Goal: Task Accomplishment & Management: Use online tool/utility

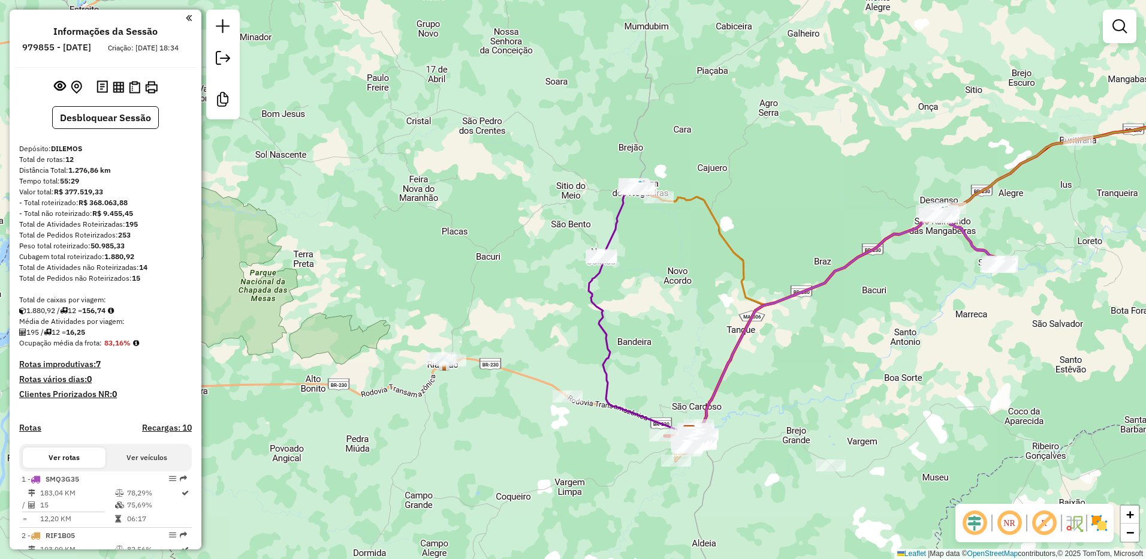
scroll to position [710, 0]
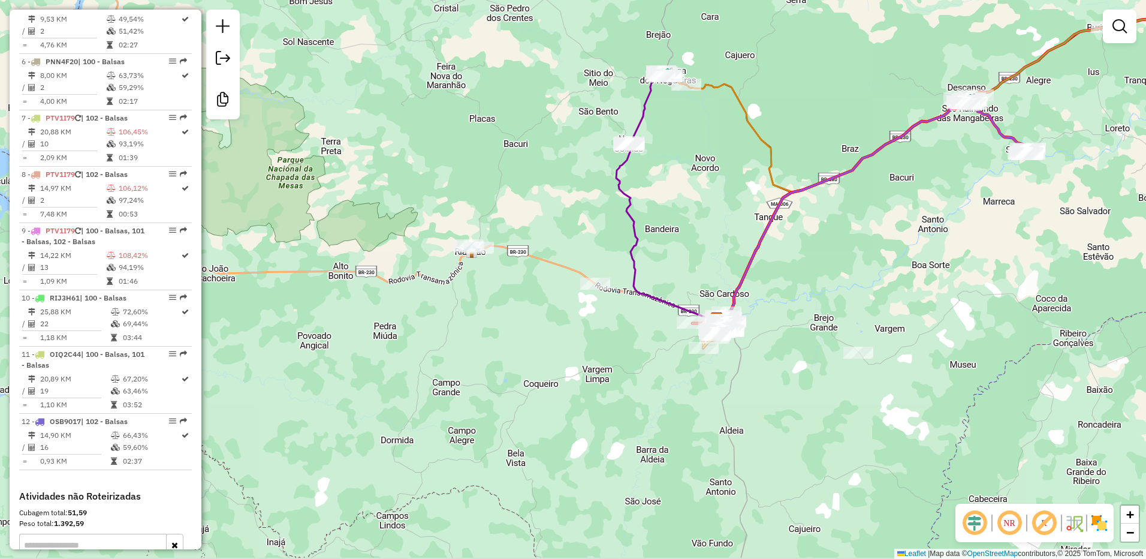
drag, startPoint x: 766, startPoint y: 418, endPoint x: 791, endPoint y: 289, distance: 131.2
click at [792, 291] on div "Janela de atendimento Grade de atendimento Capacidade Transportadoras Veículos …" at bounding box center [573, 279] width 1146 height 559
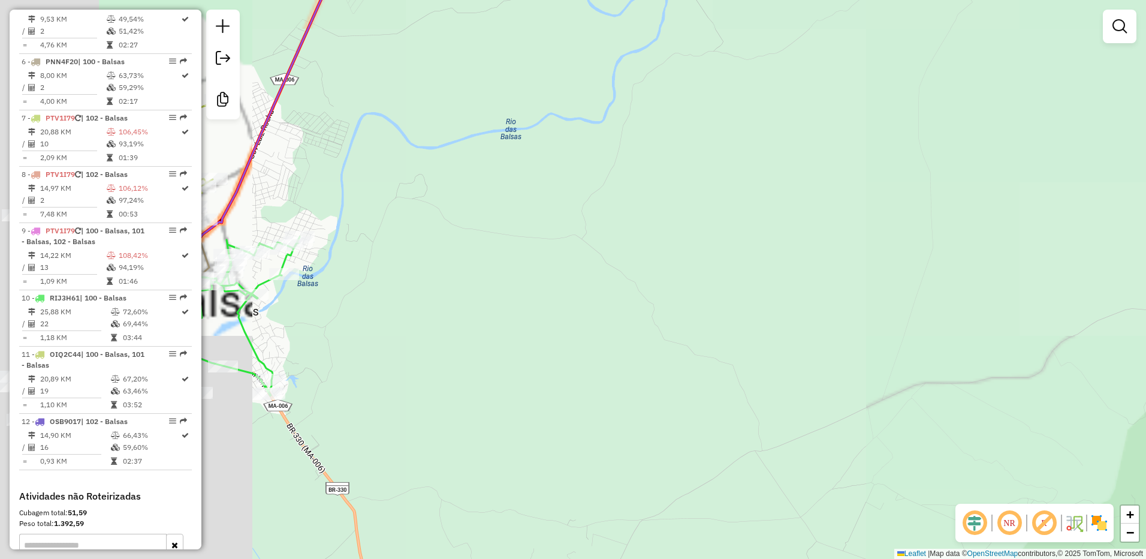
drag, startPoint x: 755, startPoint y: 281, endPoint x: 1146, endPoint y: 240, distance: 393.0
click at [1146, 233] on html "Aguarde... Pop-up bloqueado! Seu navegador bloqueou automáticamente a abertura …" at bounding box center [573, 279] width 1146 height 559
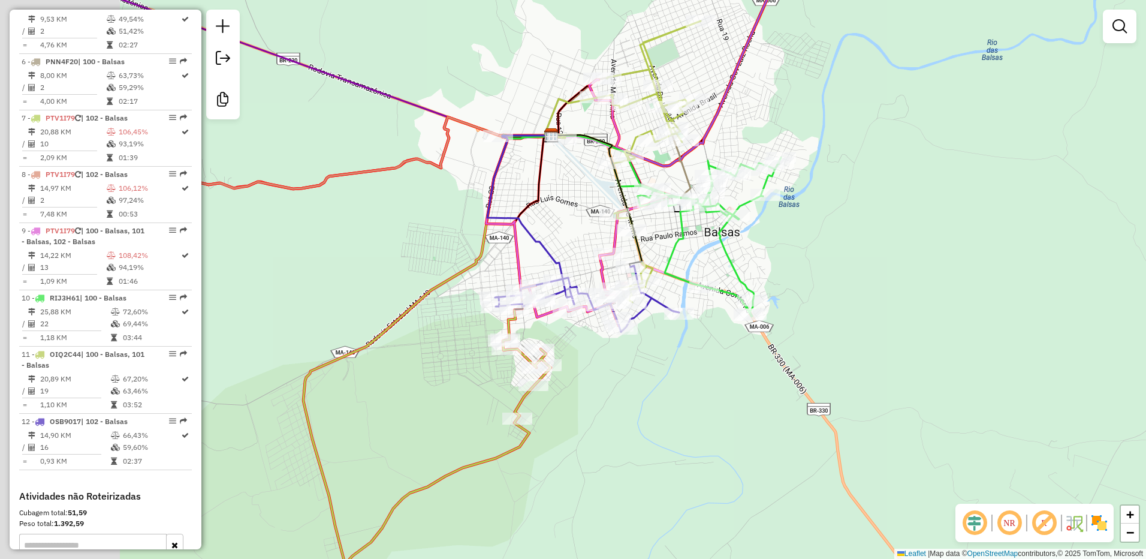
drag, startPoint x: 860, startPoint y: 301, endPoint x: 1031, endPoint y: 256, distance: 176.7
click at [1030, 256] on div "Janela de atendimento Grade de atendimento Capacidade Transportadoras Veículos …" at bounding box center [573, 279] width 1146 height 559
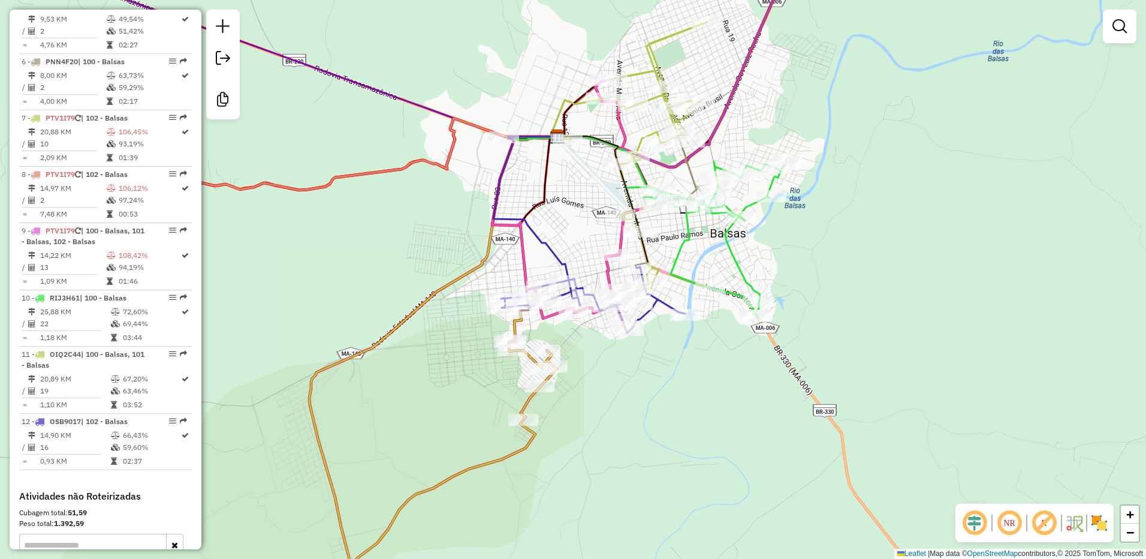
drag, startPoint x: 844, startPoint y: 269, endPoint x: 854, endPoint y: 307, distance: 39.9
click at [854, 305] on div "Janela de atendimento Grade de atendimento Capacidade Transportadoras Veículos …" at bounding box center [573, 279] width 1146 height 559
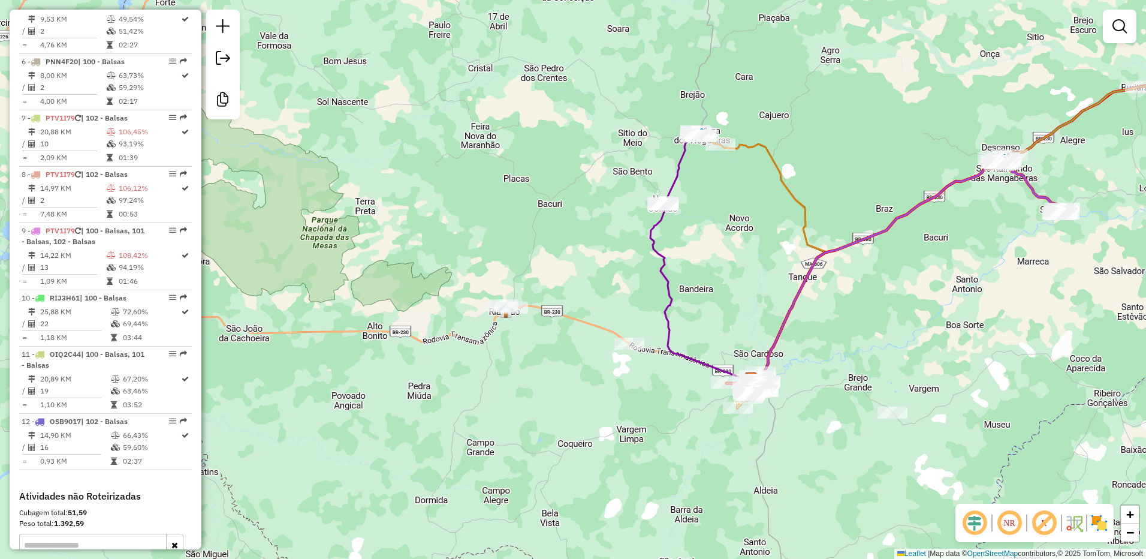
drag, startPoint x: 859, startPoint y: 393, endPoint x: 745, endPoint y: 264, distance: 172.0
click at [745, 266] on div "Janela de atendimento Grade de atendimento Capacidade Transportadoras Veículos …" at bounding box center [573, 279] width 1146 height 559
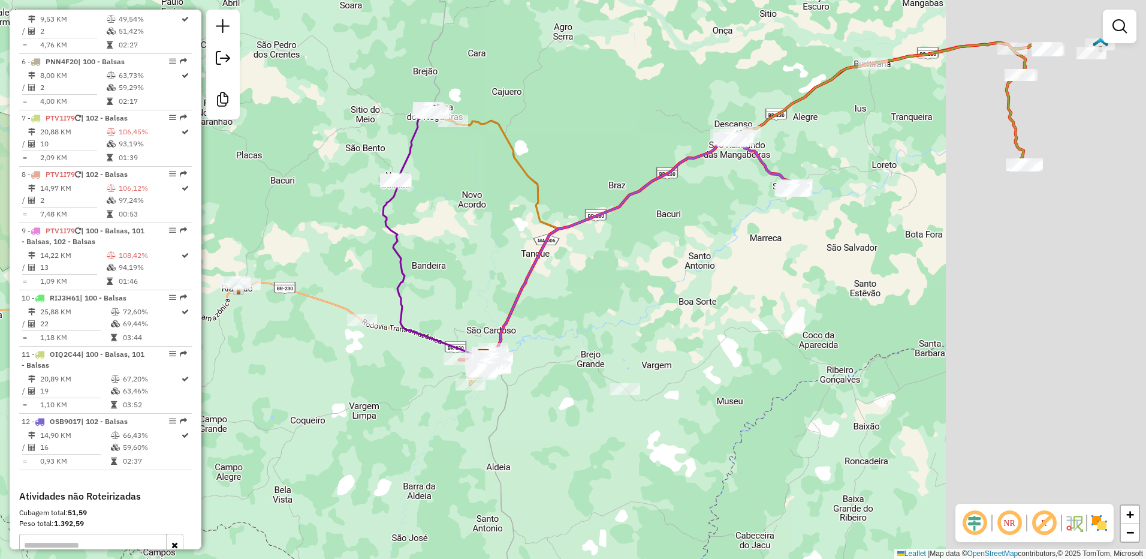
drag, startPoint x: 817, startPoint y: 212, endPoint x: 466, endPoint y: 285, distance: 358.9
click at [465, 284] on div "Janela de atendimento Grade de atendimento Capacidade Transportadoras Veículos …" at bounding box center [573, 279] width 1146 height 559
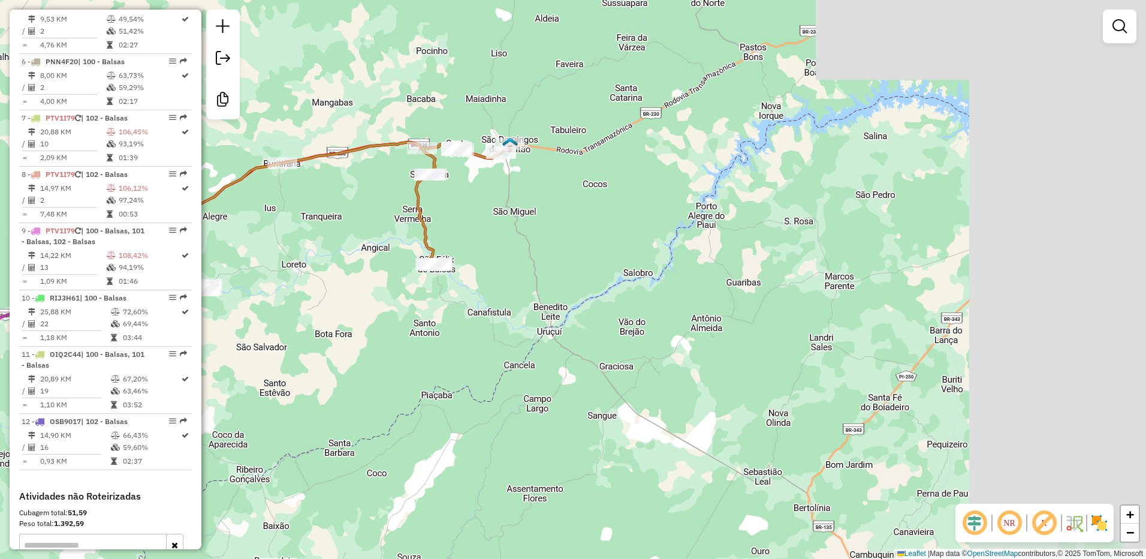
drag, startPoint x: 791, startPoint y: 296, endPoint x: 334, endPoint y: 436, distance: 478.7
click at [334, 436] on div "Janela de atendimento Grade de atendimento Capacidade Transportadoras Veículos …" at bounding box center [573, 279] width 1146 height 559
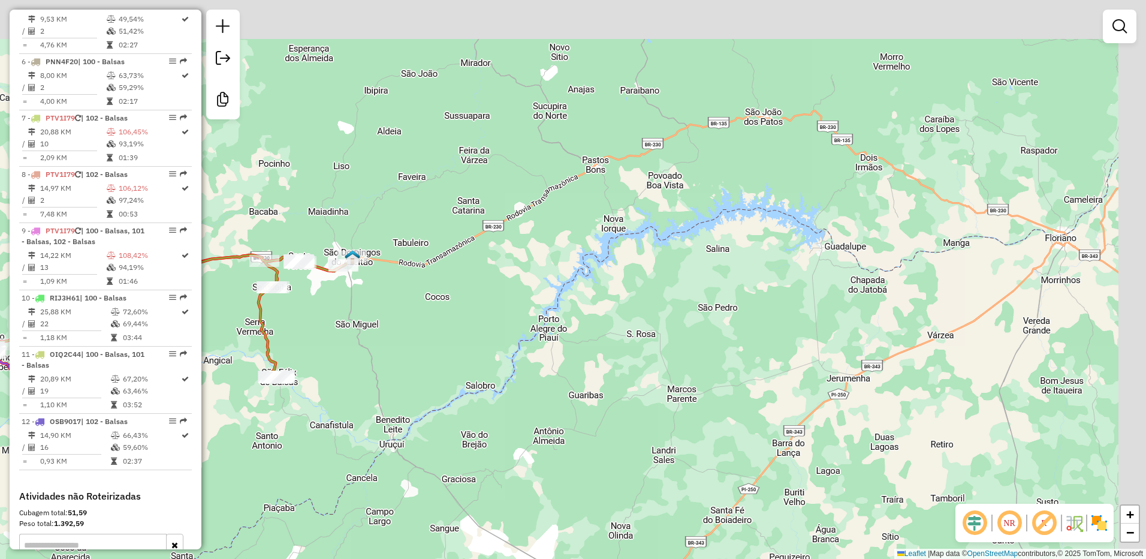
drag, startPoint x: 740, startPoint y: 237, endPoint x: 649, endPoint y: 291, distance: 106.4
click at [649, 291] on div "Janela de atendimento Grade de atendimento Capacidade Transportadoras Veículos …" at bounding box center [573, 279] width 1146 height 559
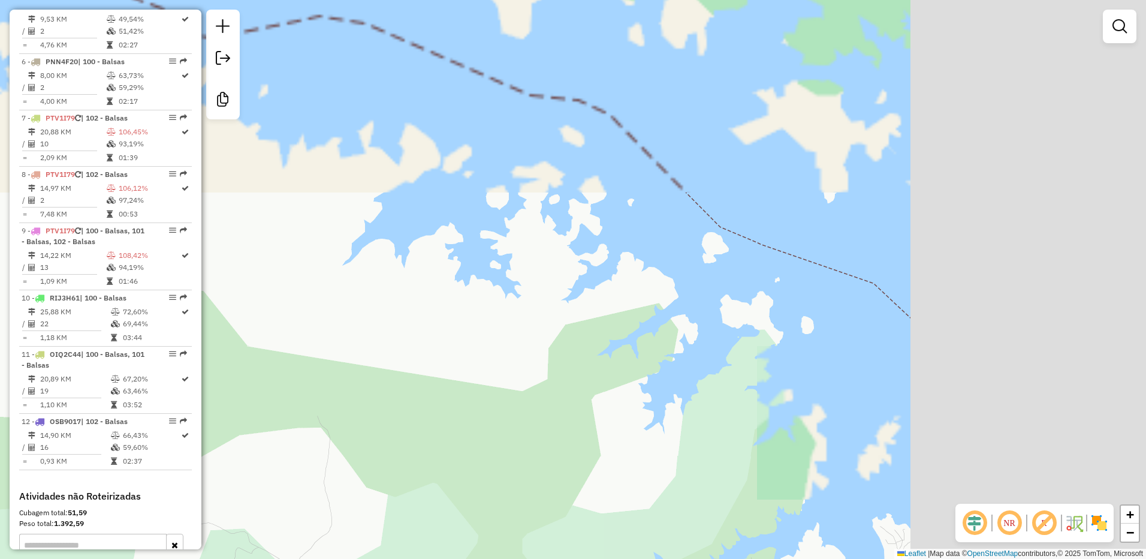
drag, startPoint x: 1065, startPoint y: 275, endPoint x: 790, endPoint y: 506, distance: 360.0
click at [790, 506] on div "Janela de atendimento Grade de atendimento Capacidade Transportadoras Veículos …" at bounding box center [573, 279] width 1146 height 559
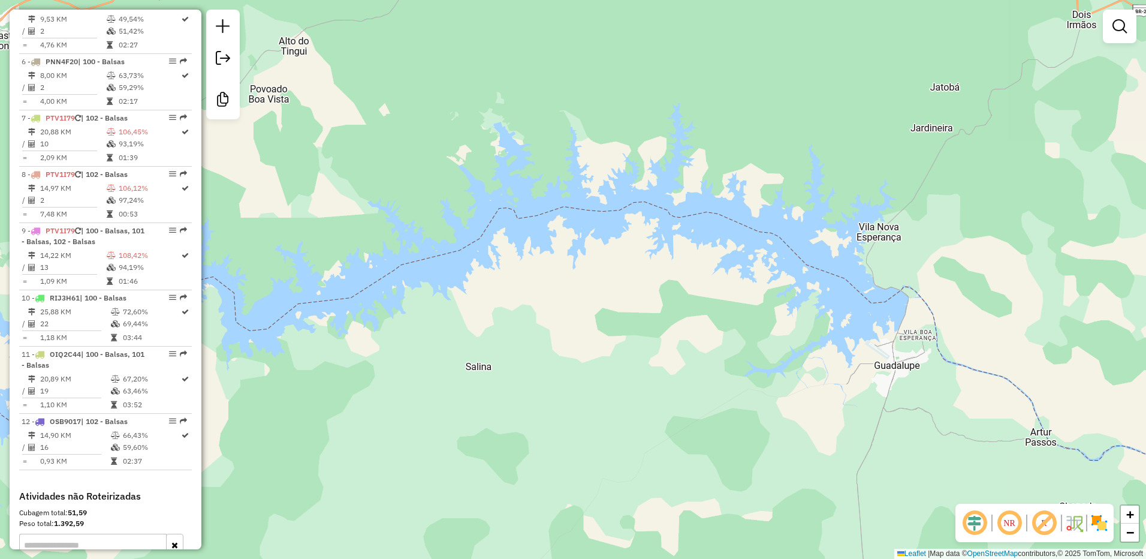
drag, startPoint x: 972, startPoint y: 398, endPoint x: 1018, endPoint y: 323, distance: 87.5
click at [1018, 323] on div "Janela de atendimento Grade de atendimento Capacidade Transportadoras Veículos …" at bounding box center [573, 279] width 1146 height 559
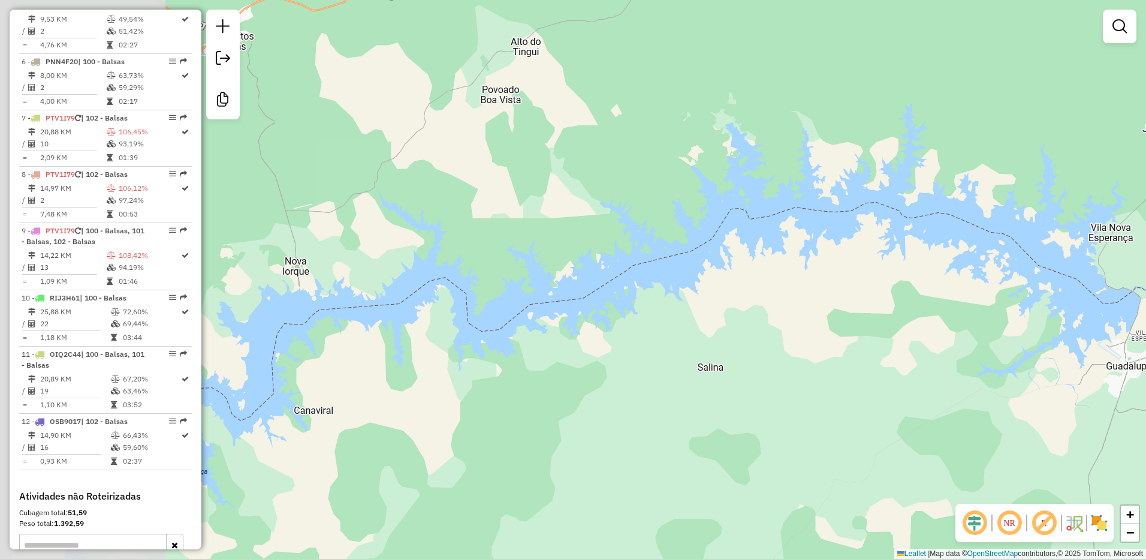
click at [1146, 332] on html "Aguarde... Pop-up bloqueado! Seu navegador bloqueou automáticamente a abertura …" at bounding box center [573, 279] width 1146 height 559
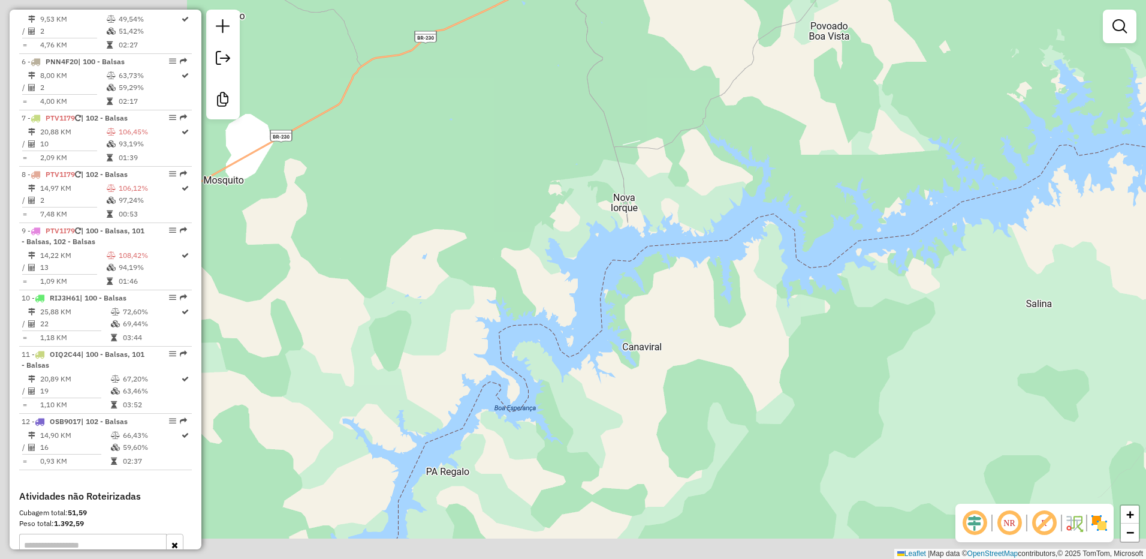
drag, startPoint x: 597, startPoint y: 345, endPoint x: 900, endPoint y: 302, distance: 305.8
click at [1022, 269] on div "Janela de atendimento Grade de atendimento Capacidade Transportadoras Veículos …" at bounding box center [573, 279] width 1146 height 559
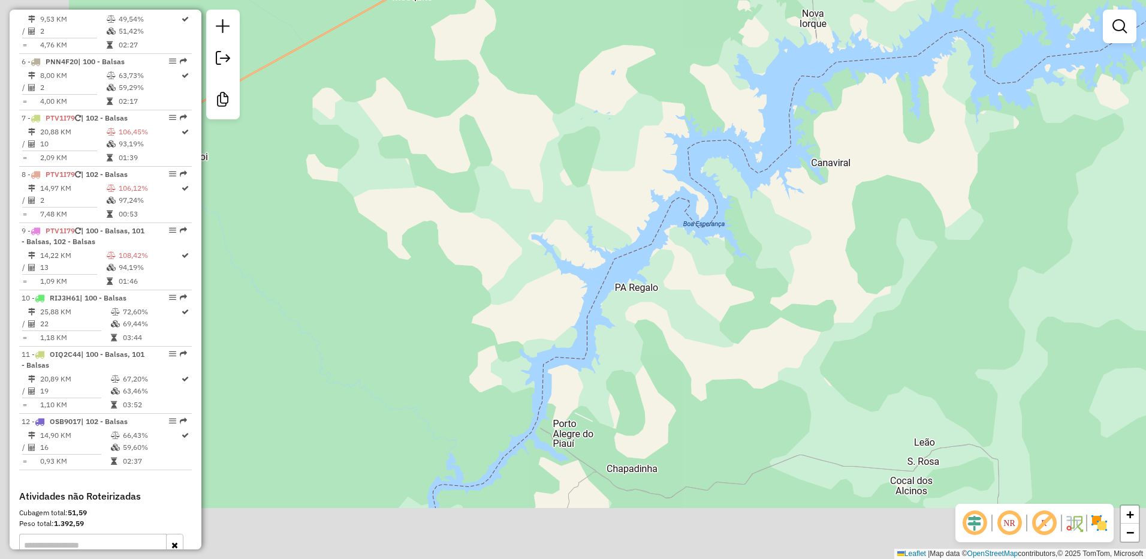
drag, startPoint x: 718, startPoint y: 396, endPoint x: 857, endPoint y: 130, distance: 300.6
click at [857, 130] on div "Janela de atendimento Grade de atendimento Capacidade Transportadoras Veículos …" at bounding box center [573, 279] width 1146 height 559
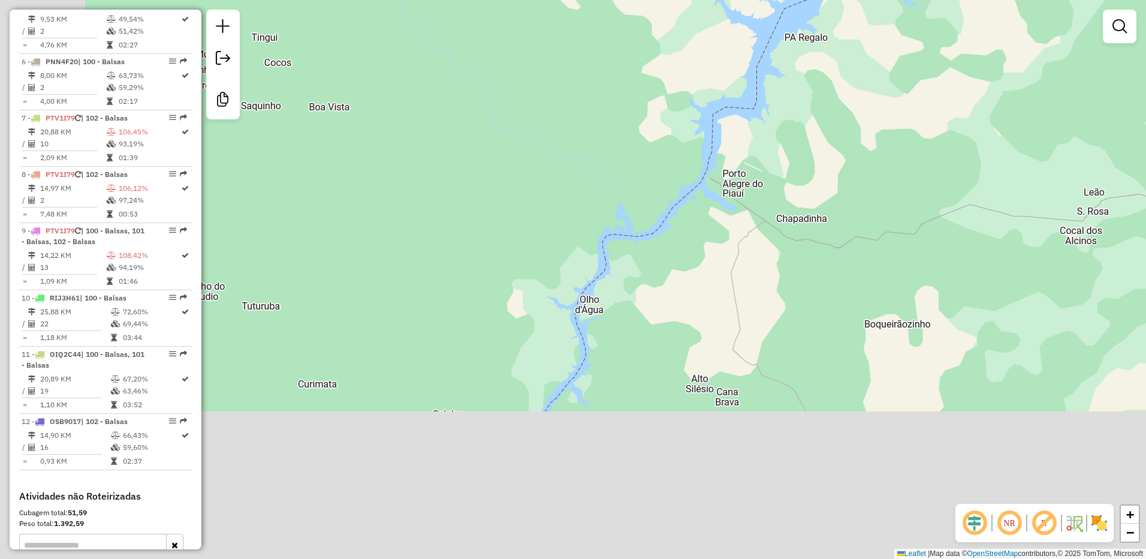
drag, startPoint x: 695, startPoint y: 285, endPoint x: 817, endPoint y: 131, distance: 196.7
click at [817, 131] on div "Janela de atendimento Grade de atendimento Capacidade Transportadoras Veículos …" at bounding box center [573, 279] width 1146 height 559
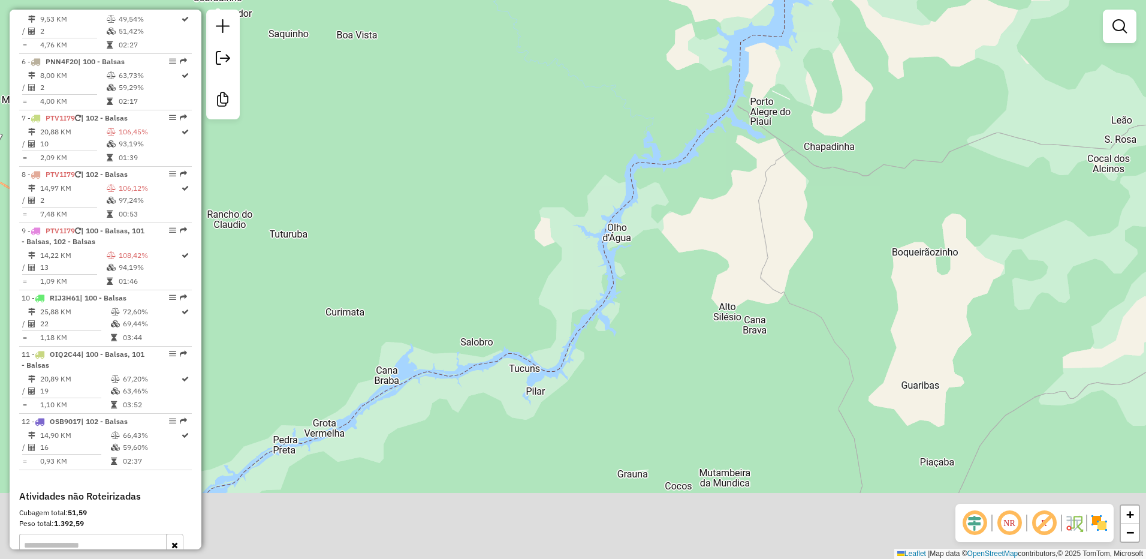
drag, startPoint x: 672, startPoint y: 317, endPoint x: 718, endPoint y: 200, distance: 125.4
click at [716, 206] on div "Janela de atendimento Grade de atendimento Capacidade Transportadoras Veículos …" at bounding box center [573, 279] width 1146 height 559
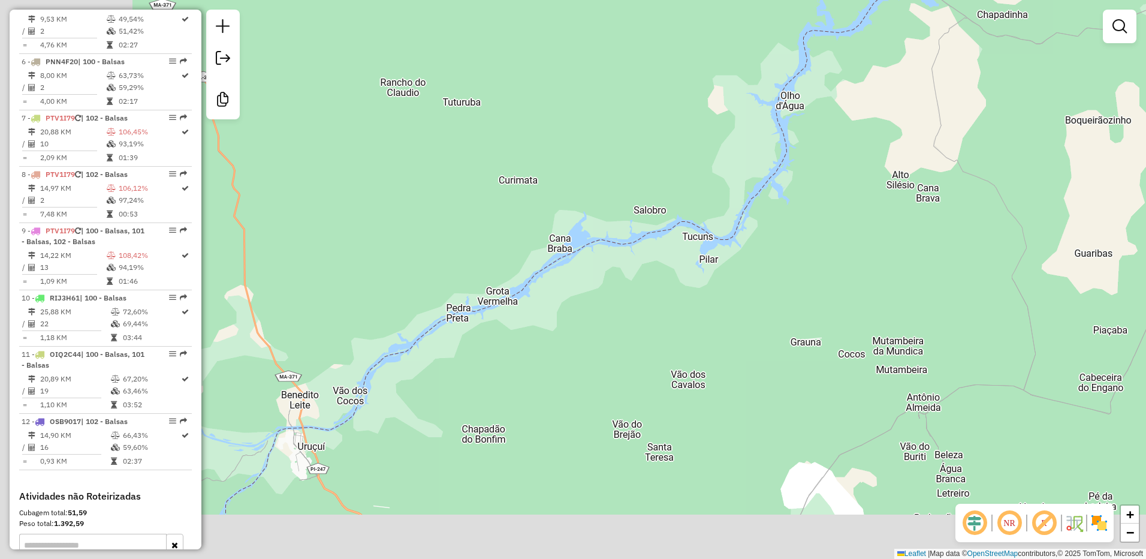
drag, startPoint x: 640, startPoint y: 351, endPoint x: 892, endPoint y: 213, distance: 287.9
click at [898, 225] on div "Janela de atendimento Grade de atendimento Capacidade Transportadoras Veículos …" at bounding box center [573, 279] width 1146 height 559
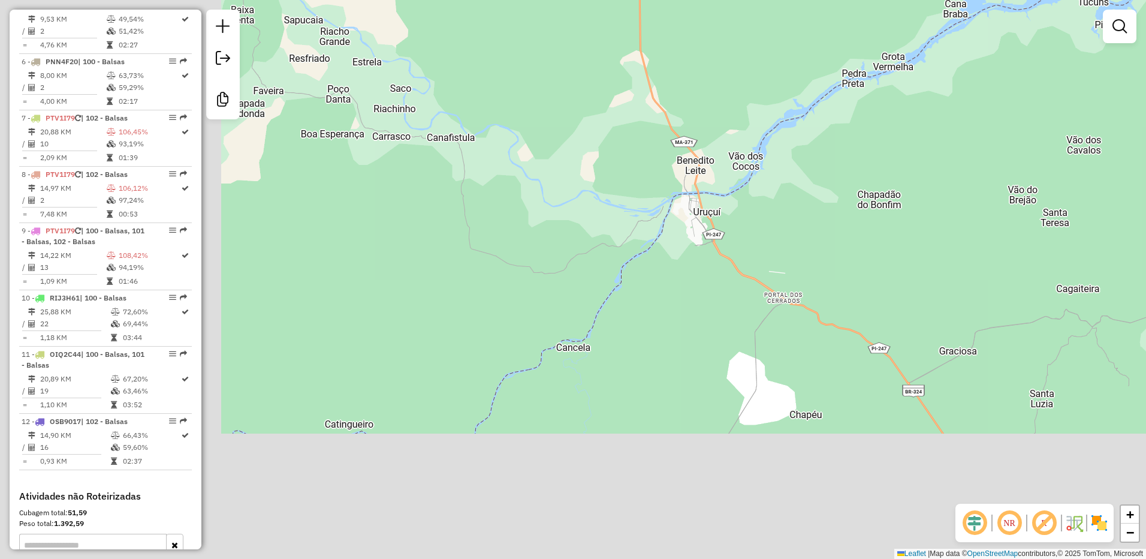
drag, startPoint x: 518, startPoint y: 379, endPoint x: 810, endPoint y: 180, distance: 353.4
click at [810, 180] on div "Janela de atendimento Grade de atendimento Capacidade Transportadoras Veículos …" at bounding box center [573, 279] width 1146 height 559
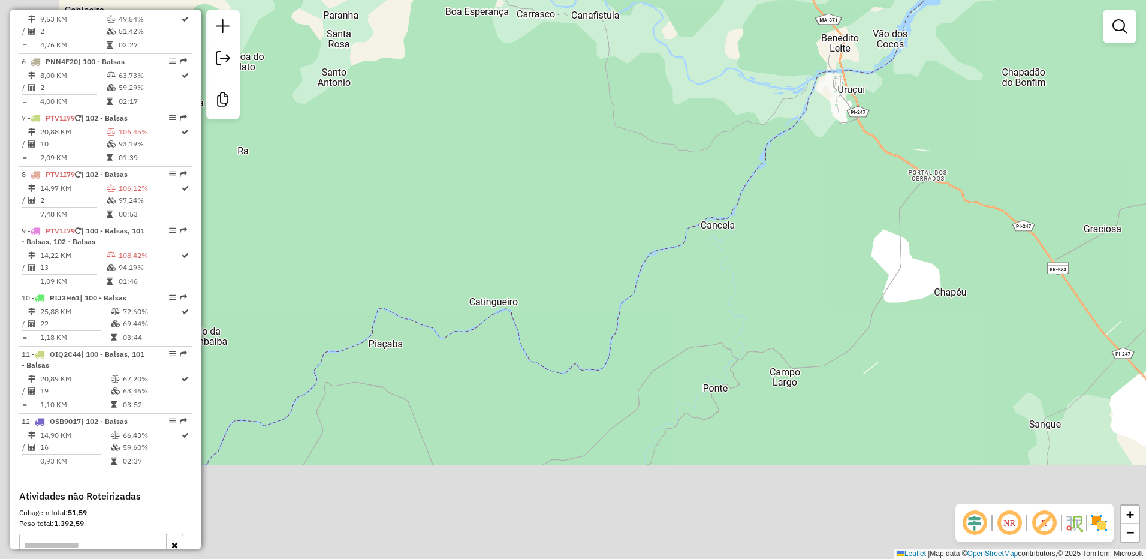
drag, startPoint x: 622, startPoint y: 321, endPoint x: 827, endPoint y: 126, distance: 283.7
click at [821, 129] on div "Janela de atendimento Grade de atendimento Capacidade Transportadoras Veículos …" at bounding box center [573, 279] width 1146 height 559
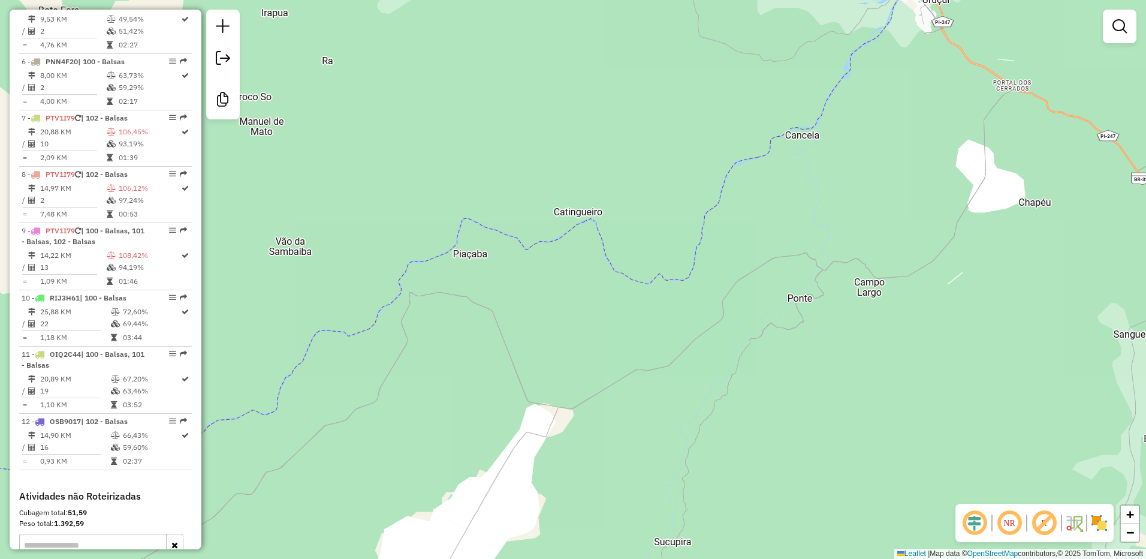
drag, startPoint x: 475, startPoint y: 338, endPoint x: 682, endPoint y: 264, distance: 219.2
click at [663, 271] on div "Janela de atendimento Grade de atendimento Capacidade Transportadoras Veículos …" at bounding box center [573, 279] width 1146 height 559
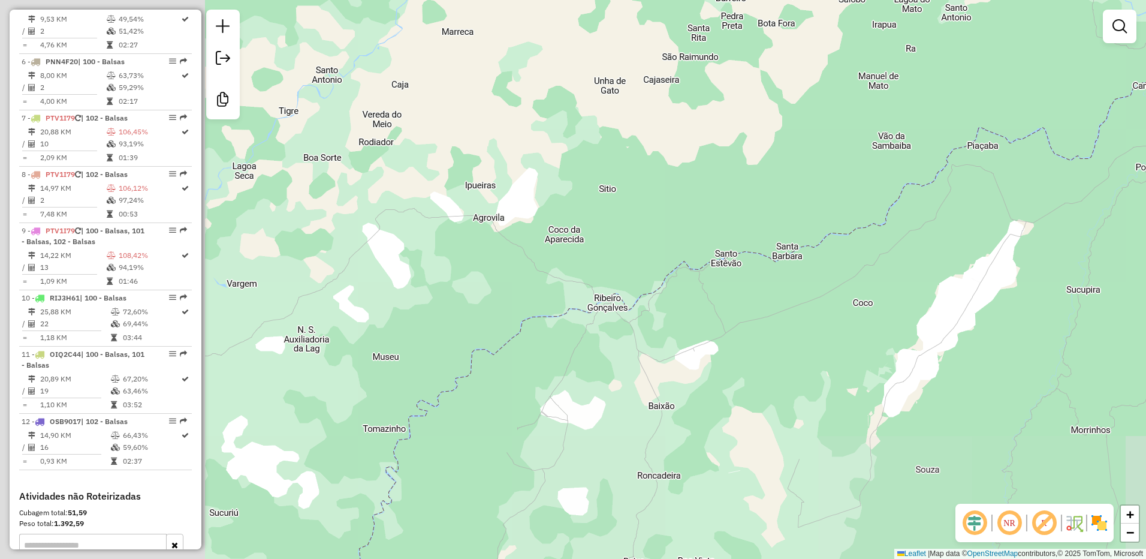
drag, startPoint x: 643, startPoint y: 331, endPoint x: 969, endPoint y: 255, distance: 334.9
click at [969, 255] on div "Janela de atendimento Grade de atendimento Capacidade Transportadoras Veículos …" at bounding box center [573, 279] width 1146 height 559
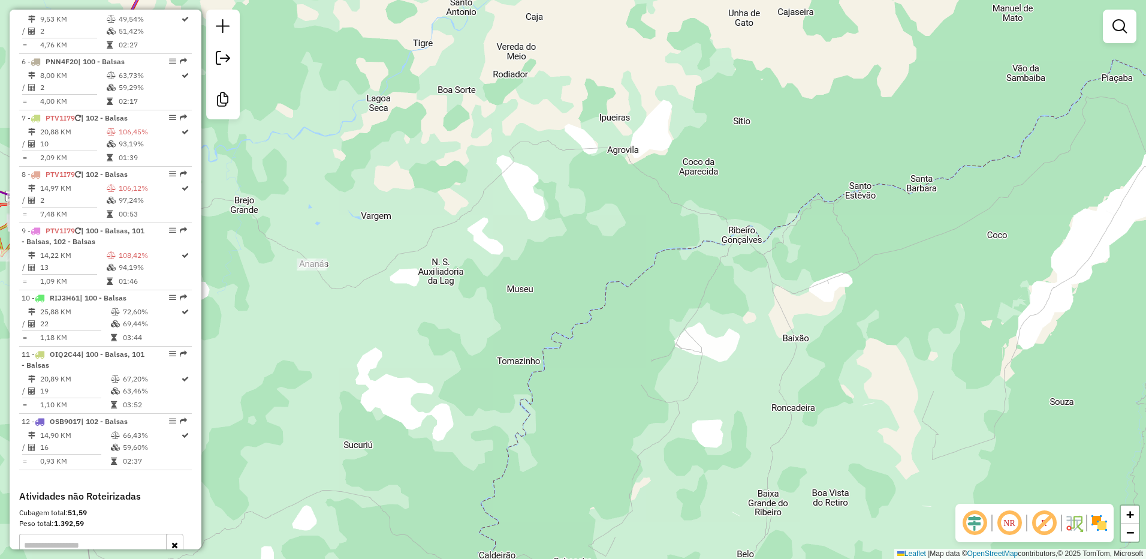
drag, startPoint x: 634, startPoint y: 372, endPoint x: 663, endPoint y: 47, distance: 326.8
click at [663, 47] on div "Janela de atendimento Grade de atendimento Capacidade Transportadoras Veículos …" at bounding box center [573, 279] width 1146 height 559
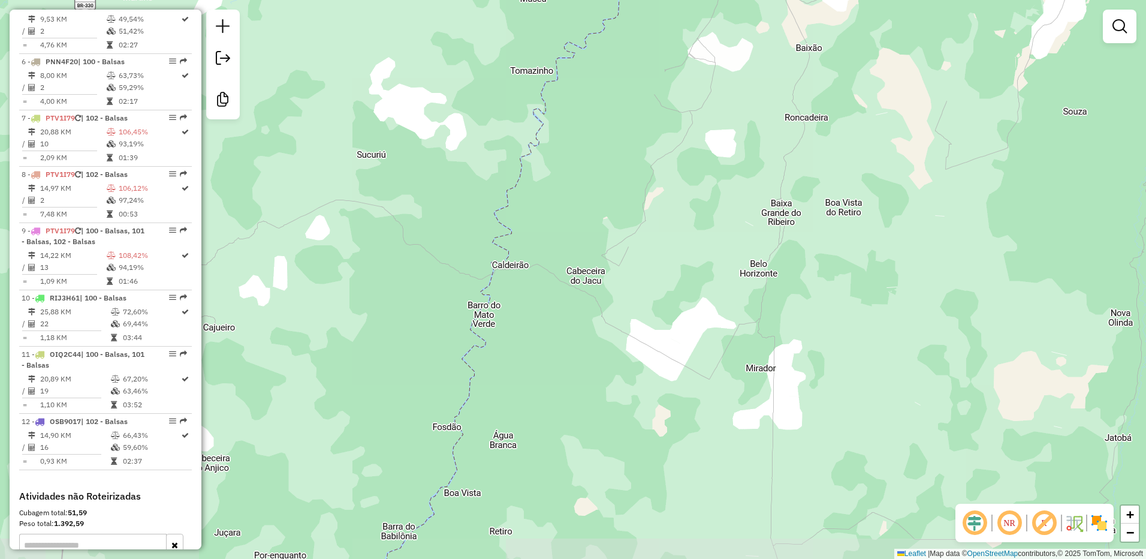
drag, startPoint x: 600, startPoint y: 257, endPoint x: 719, endPoint y: -4, distance: 287.4
click at [719, 0] on html "Aguarde... Pop-up bloqueado! Seu navegador bloqueou automáticamente a abertura …" at bounding box center [573, 279] width 1146 height 559
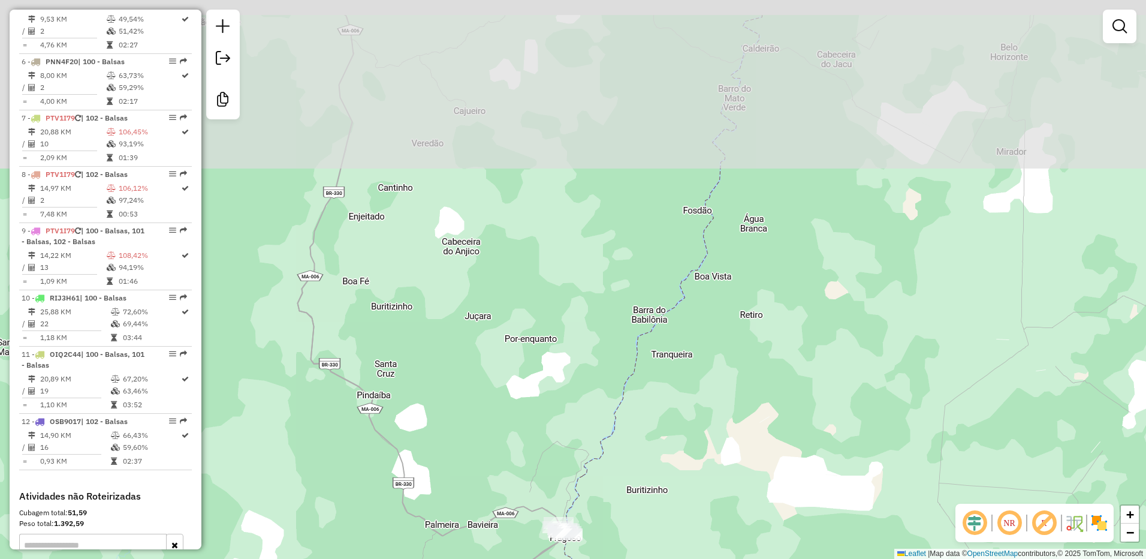
drag, startPoint x: 660, startPoint y: 147, endPoint x: 704, endPoint y: 458, distance: 314.3
click at [704, 472] on div "Janela de atendimento Grade de atendimento Capacidade Transportadoras Veículos …" at bounding box center [573, 279] width 1146 height 559
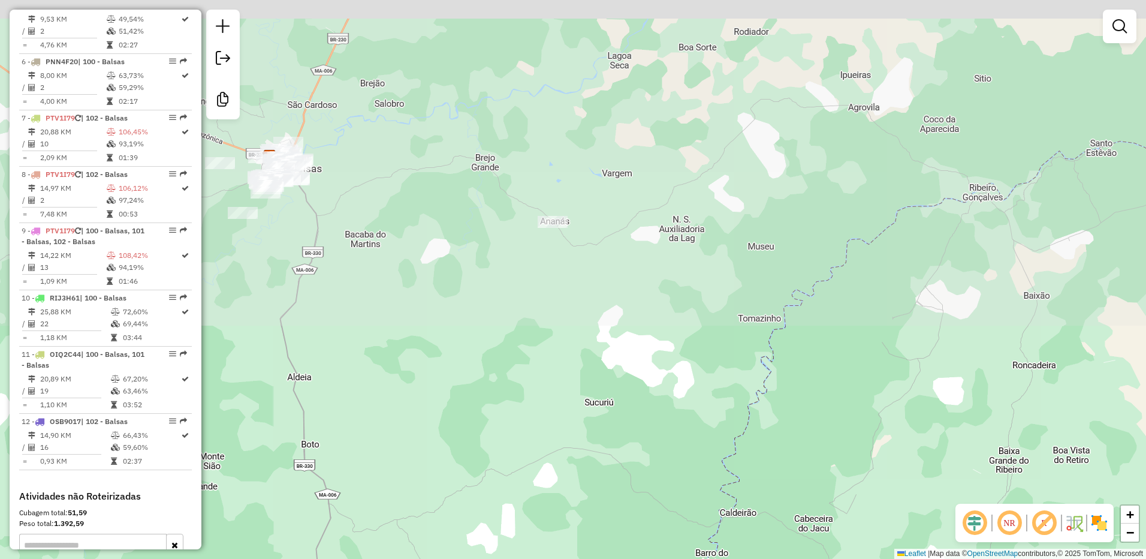
drag, startPoint x: 615, startPoint y: 220, endPoint x: 615, endPoint y: 408, distance: 187.7
click at [615, 408] on div "Janela de atendimento Grade de atendimento Capacidade Transportadoras Veículos …" at bounding box center [573, 279] width 1146 height 559
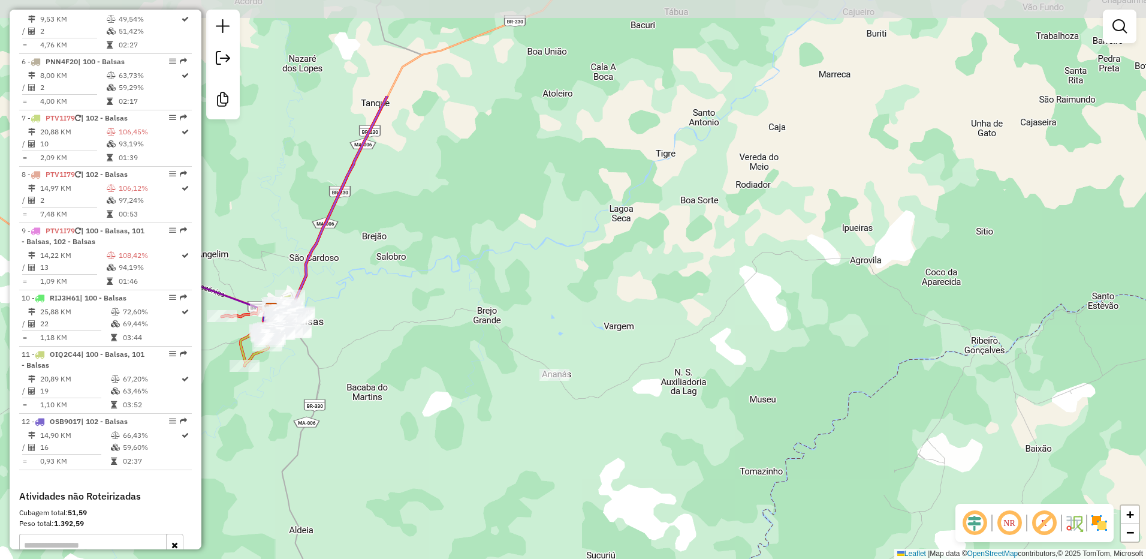
drag, startPoint x: 696, startPoint y: 257, endPoint x: 698, endPoint y: 398, distance: 140.9
click at [698, 398] on div "Janela de atendimento Grade de atendimento Capacidade Transportadoras Veículos …" at bounding box center [573, 279] width 1146 height 559
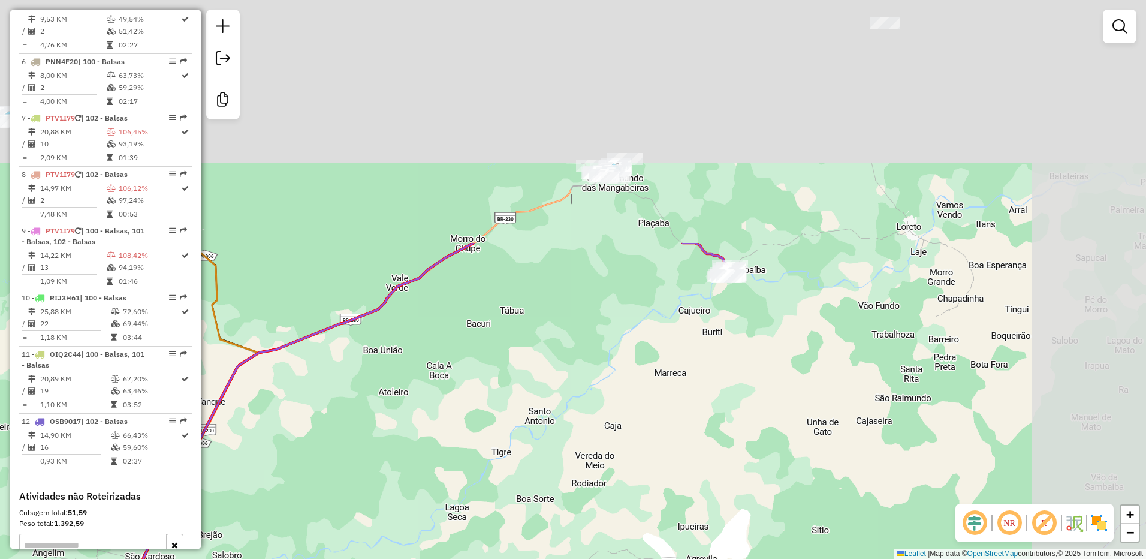
drag, startPoint x: 699, startPoint y: 210, endPoint x: 479, endPoint y: 541, distance: 397.4
click at [474, 558] on html "Aguarde... Pop-up bloqueado! Seu navegador bloqueou automáticamente a abertura …" at bounding box center [573, 279] width 1146 height 559
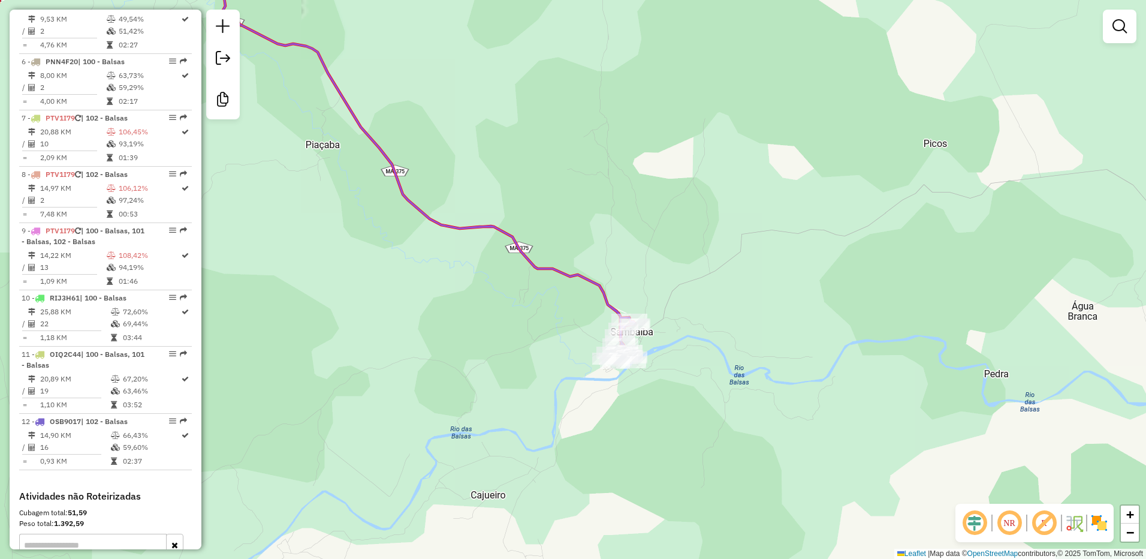
drag, startPoint x: 777, startPoint y: 393, endPoint x: 681, endPoint y: 441, distance: 107.3
click at [666, 466] on div "Janela de atendimento Grade de atendimento Capacidade Transportadoras Veículos …" at bounding box center [573, 279] width 1146 height 559
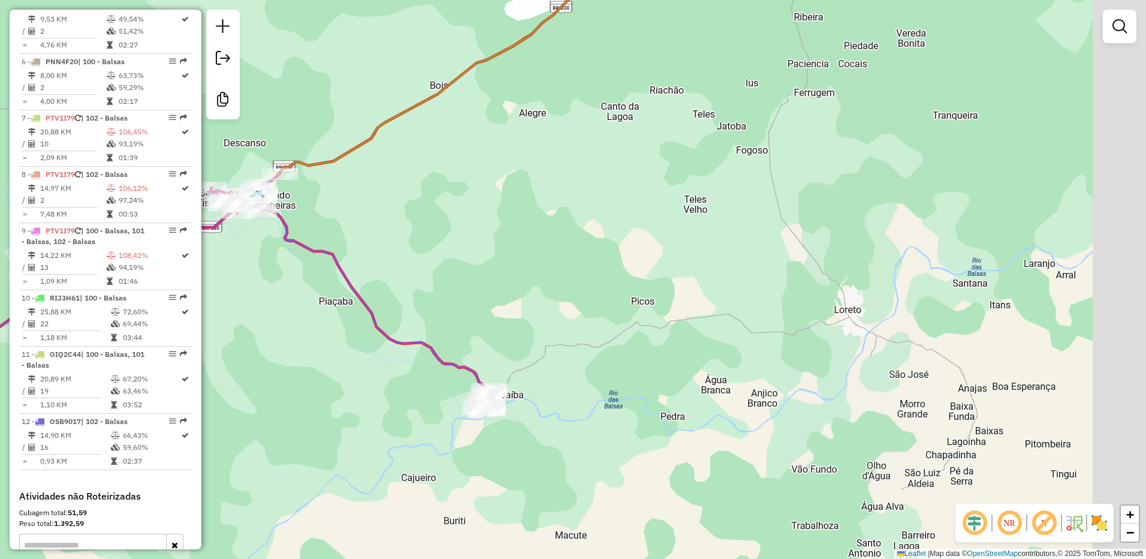
drag, startPoint x: 793, startPoint y: 354, endPoint x: 637, endPoint y: 360, distance: 156.0
click at [637, 371] on div "Janela de atendimento Grade de atendimento Capacidade Transportadoras Veículos …" at bounding box center [573, 279] width 1146 height 559
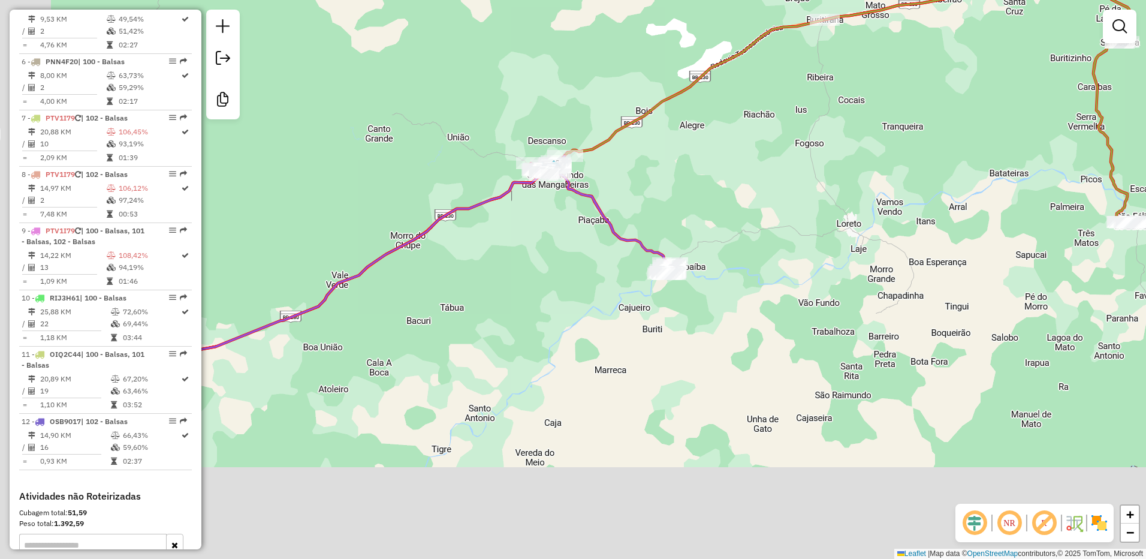
drag, startPoint x: 874, startPoint y: 324, endPoint x: 1146, endPoint y: 150, distance: 323.3
click at [1146, 152] on html "Aguarde... Pop-up bloqueado! Seu navegador bloqueou automáticamente a abertura …" at bounding box center [573, 279] width 1146 height 559
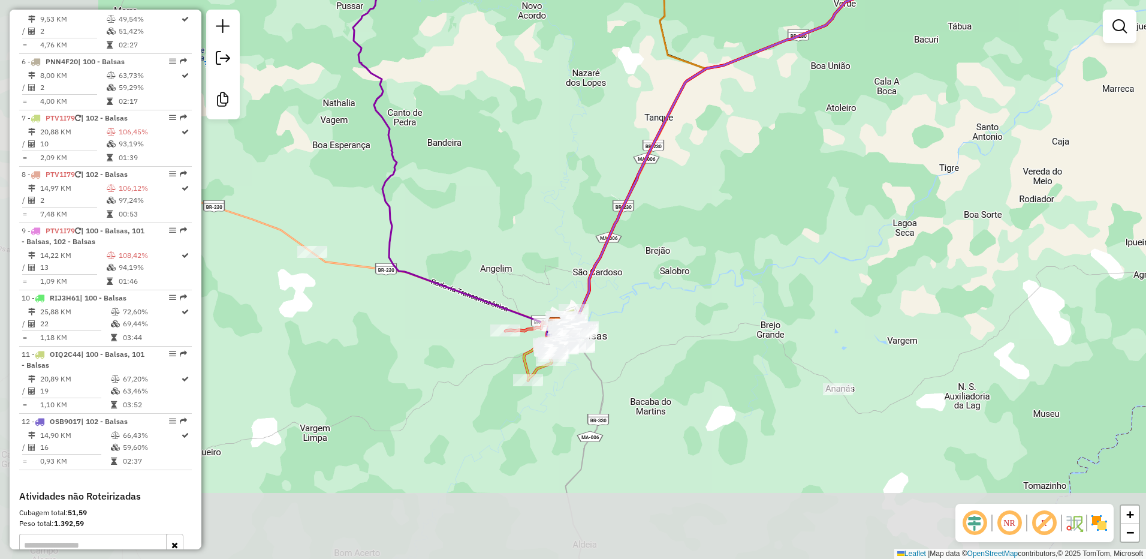
drag, startPoint x: 562, startPoint y: 345, endPoint x: 779, endPoint y: 276, distance: 227.5
click at [808, 240] on div "Janela de atendimento Grade de atendimento Capacidade Transportadoras Veículos …" at bounding box center [573, 279] width 1146 height 559
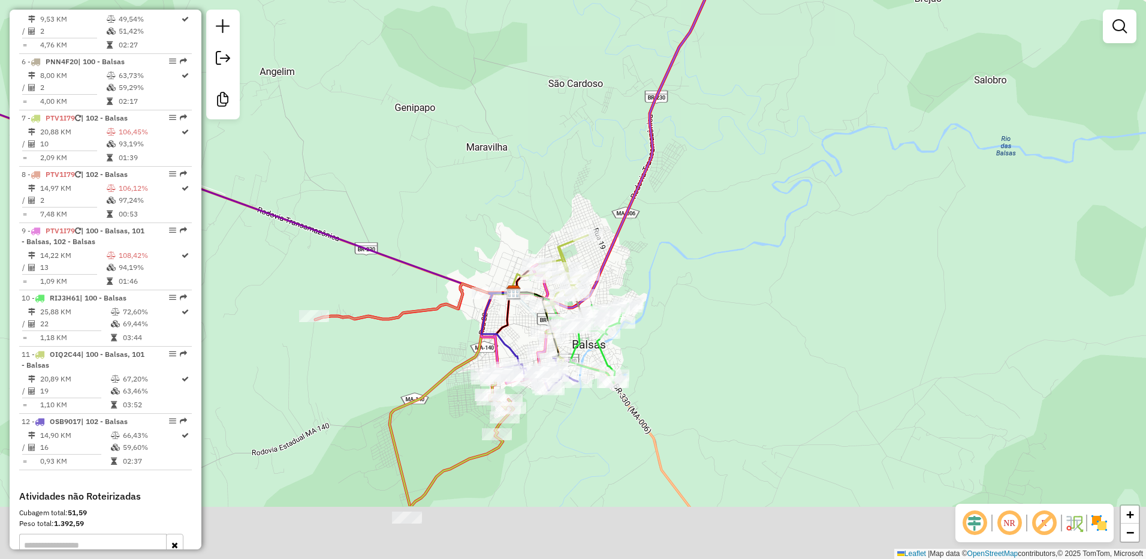
drag, startPoint x: 660, startPoint y: 363, endPoint x: 660, endPoint y: 254, distance: 109.1
click at [660, 252] on div "Janela de atendimento Grade de atendimento Capacidade Transportadoras Veículos …" at bounding box center [573, 279] width 1146 height 559
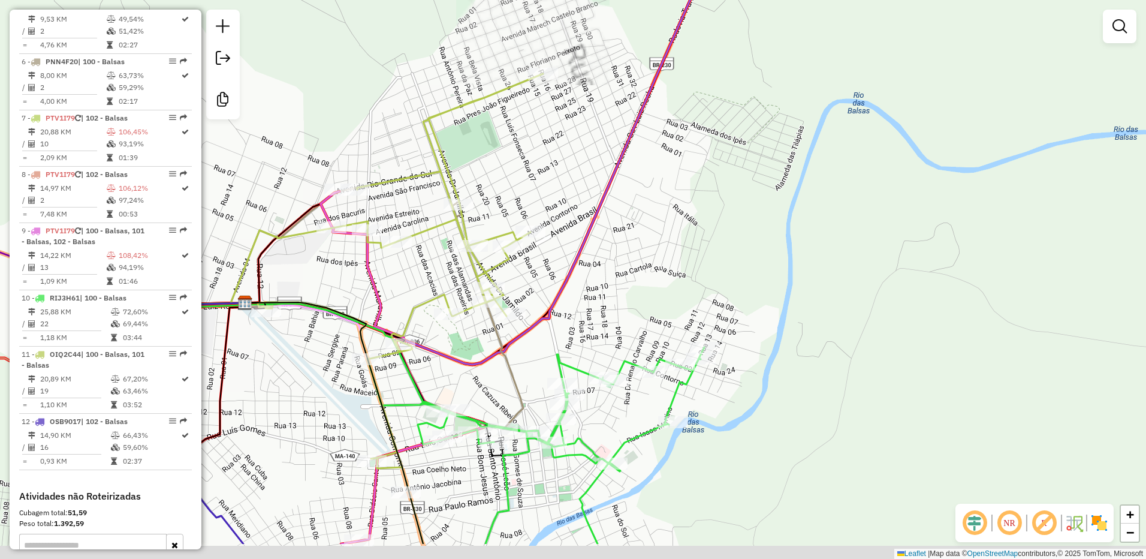
drag, startPoint x: 605, startPoint y: 279, endPoint x: 722, endPoint y: 163, distance: 164.5
click at [721, 182] on div "Janela de atendimento Grade de atendimento Capacidade Transportadoras Veículos …" at bounding box center [573, 279] width 1146 height 559
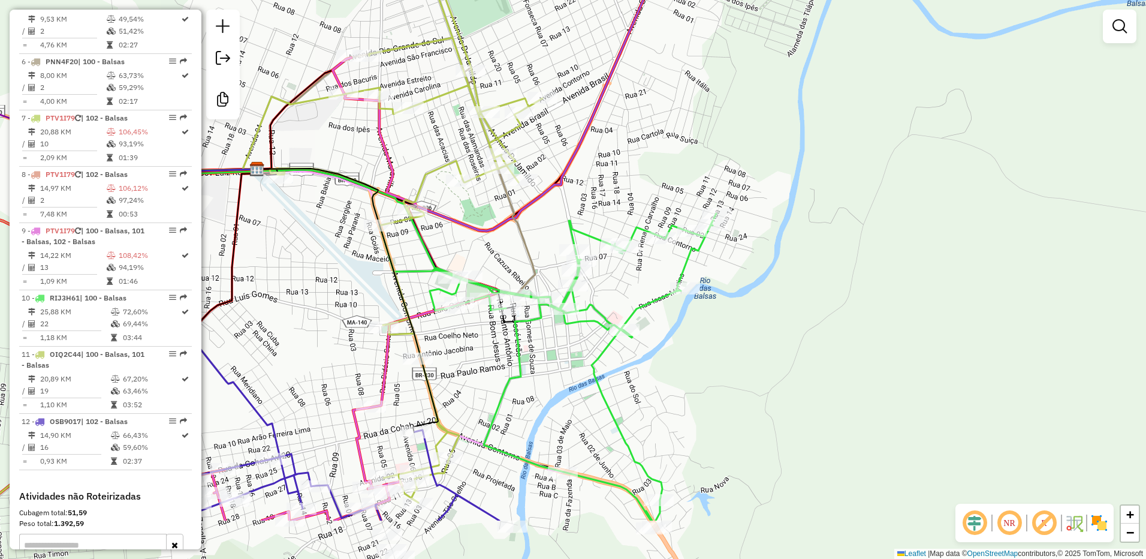
drag, startPoint x: 676, startPoint y: 264, endPoint x: 721, endPoint y: 67, distance: 202.3
click at [720, 70] on div "Janela de atendimento Grade de atendimento Capacidade Transportadoras Veículos …" at bounding box center [573, 279] width 1146 height 559
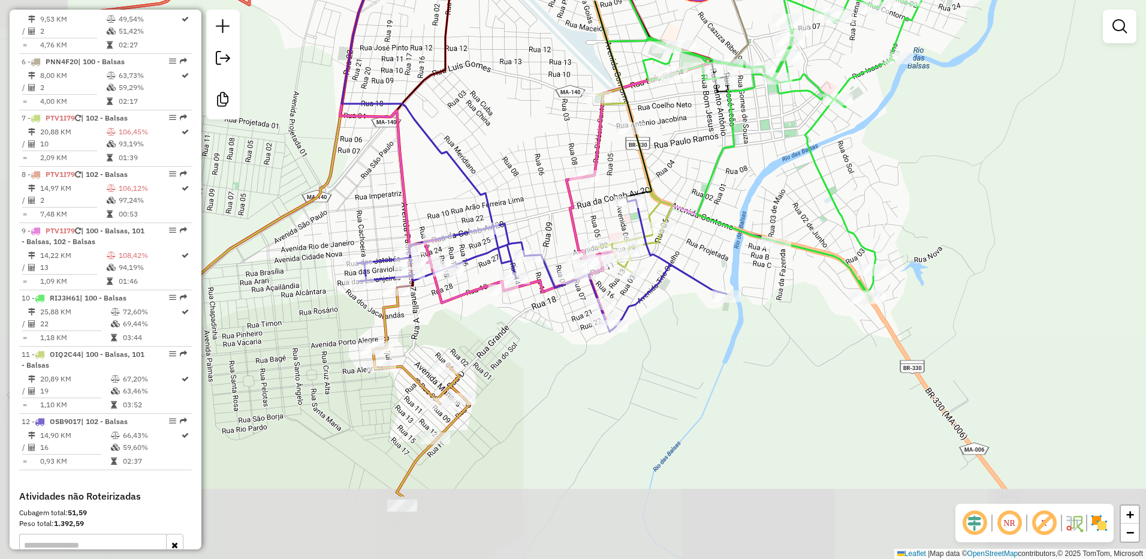
drag, startPoint x: 627, startPoint y: 303, endPoint x: 779, endPoint y: 197, distance: 185.3
click at [779, 197] on div "Janela de atendimento Grade de atendimento Capacidade Transportadoras Veículos …" at bounding box center [573, 279] width 1146 height 559
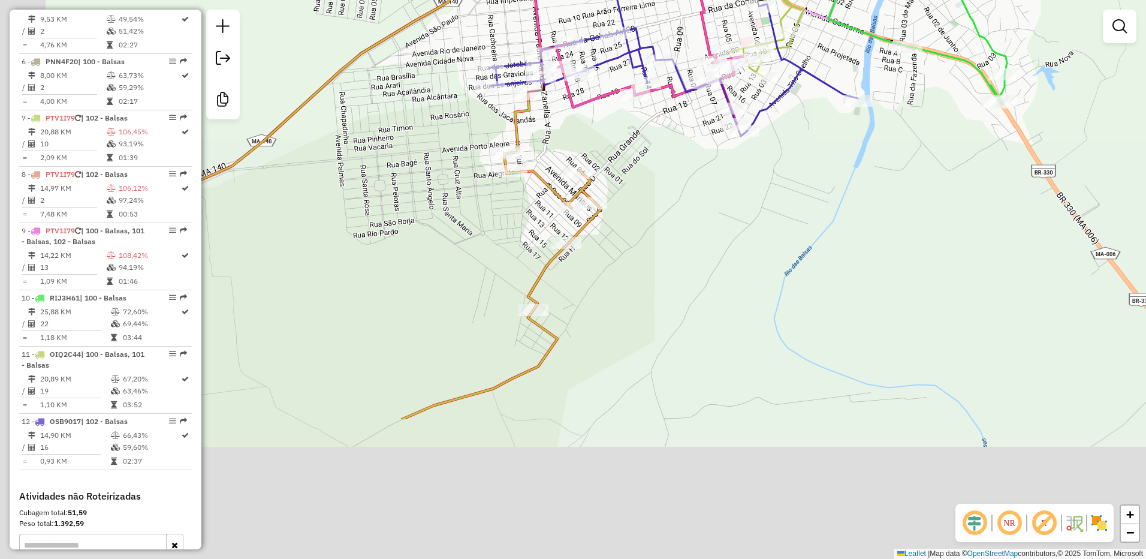
drag, startPoint x: 711, startPoint y: 327, endPoint x: 793, endPoint y: 176, distance: 171.2
click at [797, 174] on div "Janela de atendimento Grade de atendimento Capacidade Transportadoras Veículos …" at bounding box center [573, 279] width 1146 height 559
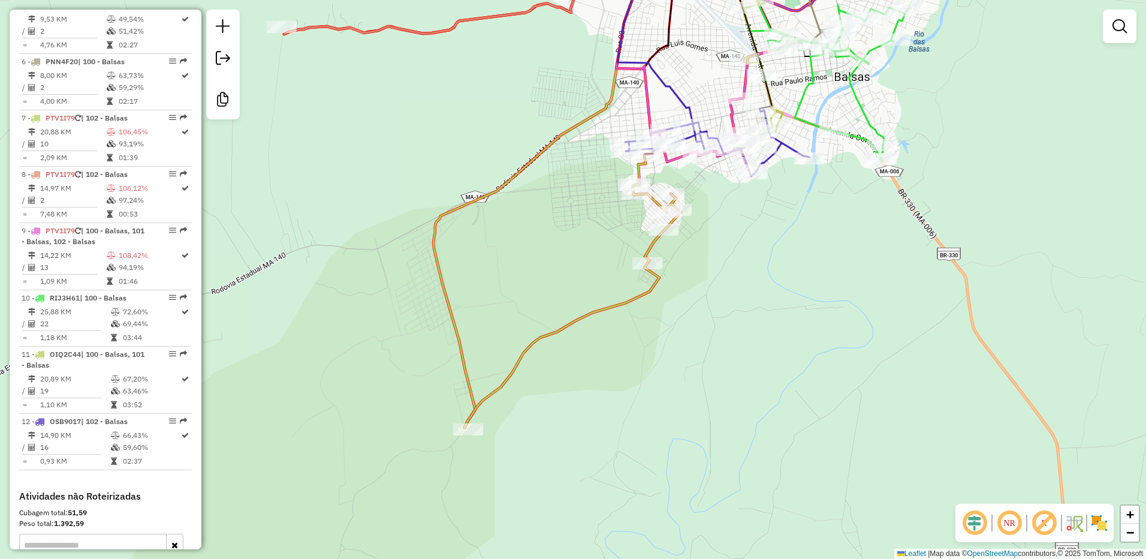
drag
click at [728, 364] on div "Janela de atendimento Grade de atendimento Capacidade Transportadoras Veículos …" at bounding box center [573, 279] width 1146 height 559
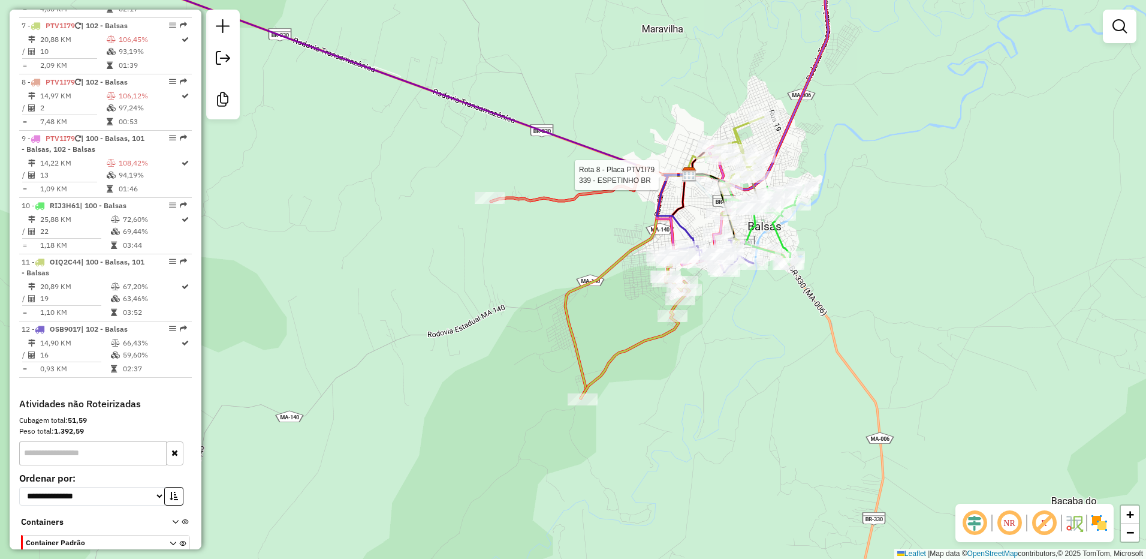
select select "**********"
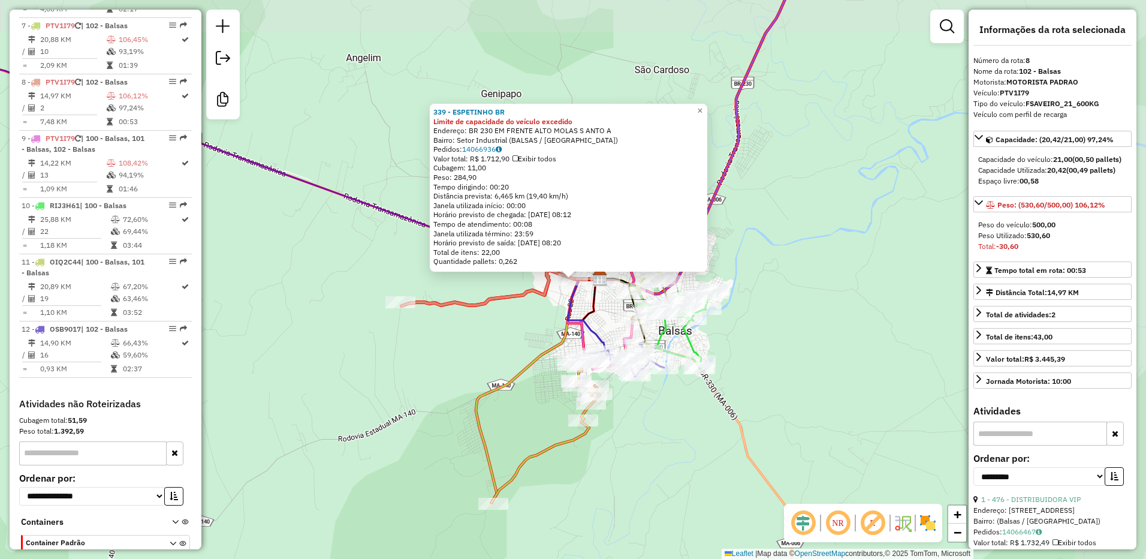
scroll to position [851, 0]
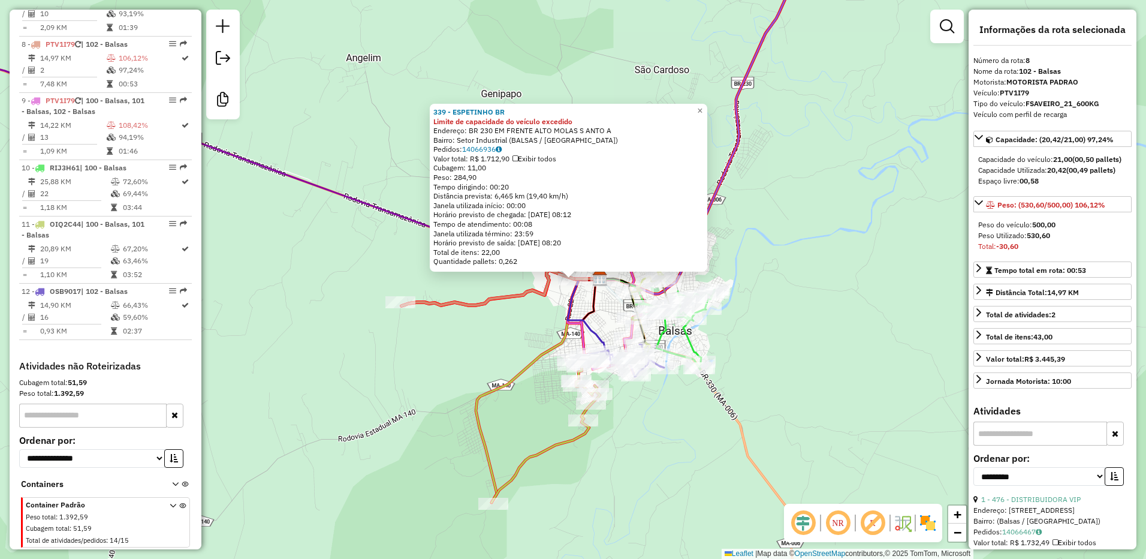
click at [435, 319] on div "339 - ESPETINHO BR Limite de capacidade do veículo excedido Endereço: BR 230 EM…" at bounding box center [573, 279] width 1146 height 559
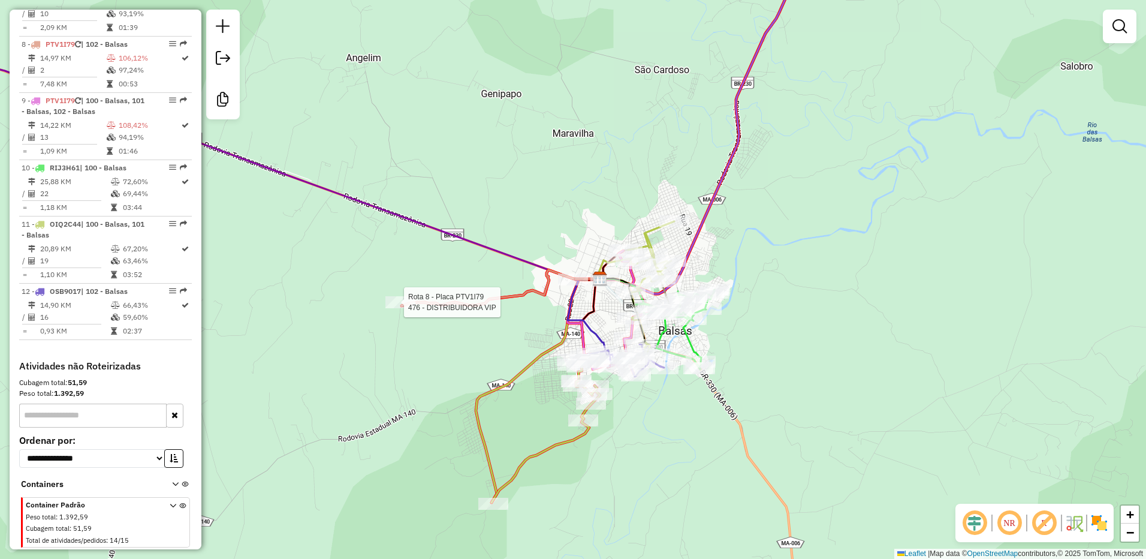
select select "**********"
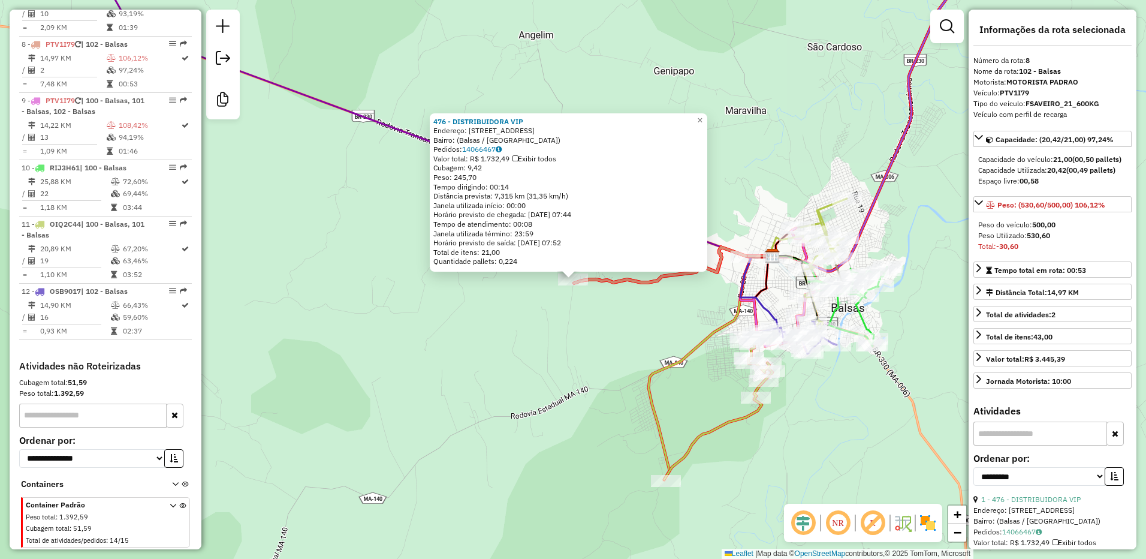
click at [537, 332] on div "476 - DISTRIBUIDORA VIP Endereço: [STREET_ADDRESS] Pedidos: 14066467 Valor tota…" at bounding box center [573, 279] width 1146 height 559
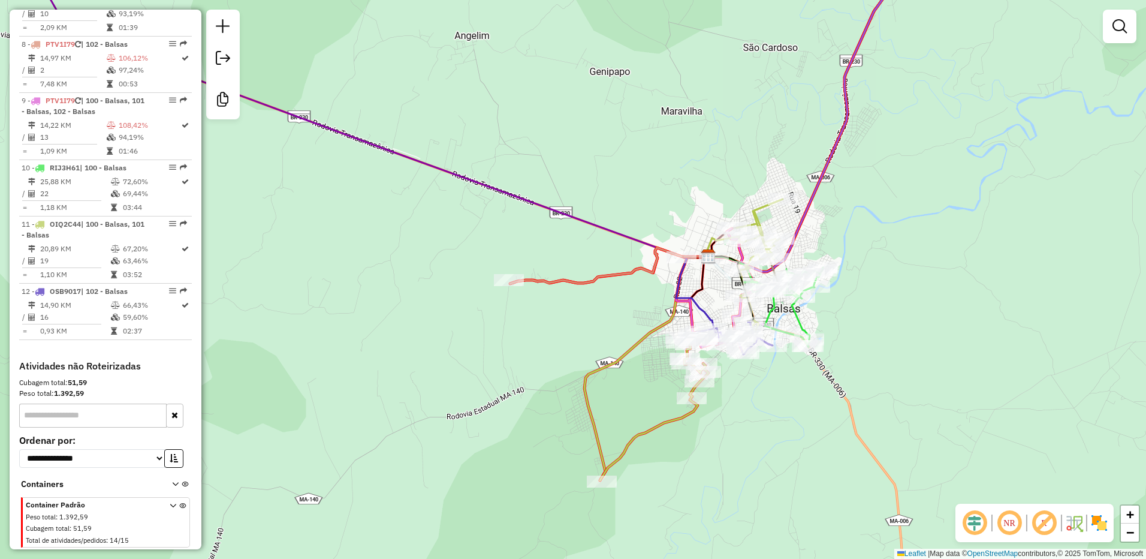
drag, startPoint x: 682, startPoint y: 318, endPoint x: 595, endPoint y: 324, distance: 87.1
click at [596, 324] on div "Janela de atendimento Grade de atendimento Capacidade Transportadoras Veículos …" at bounding box center [573, 279] width 1146 height 559
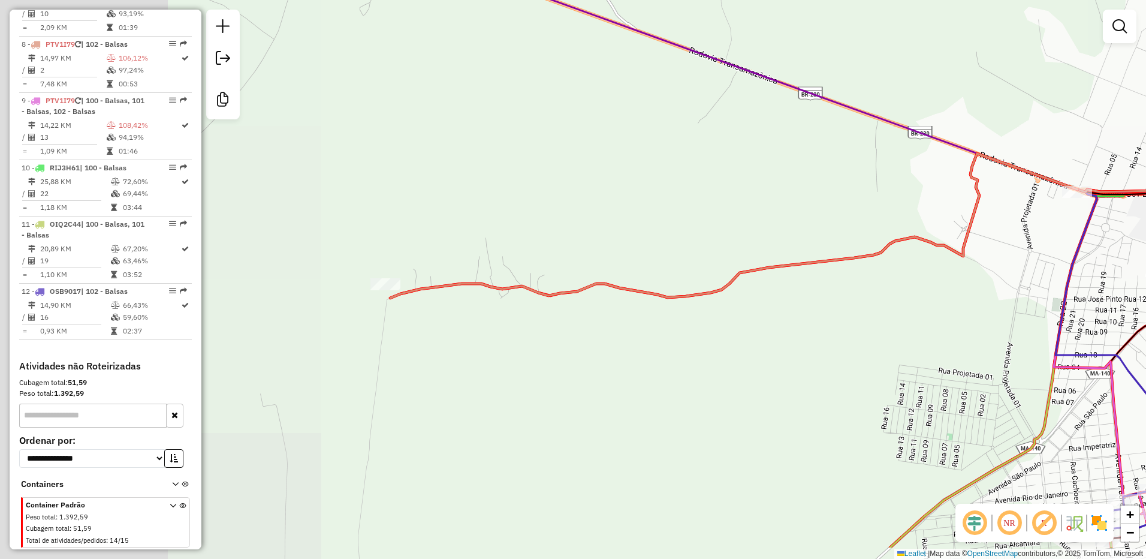
drag, startPoint x: 688, startPoint y: 339, endPoint x: 981, endPoint y: 340, distance: 293.2
click at [981, 340] on div "Janela de atendimento Grade de atendimento Capacidade Transportadoras Veículos …" at bounding box center [573, 279] width 1146 height 559
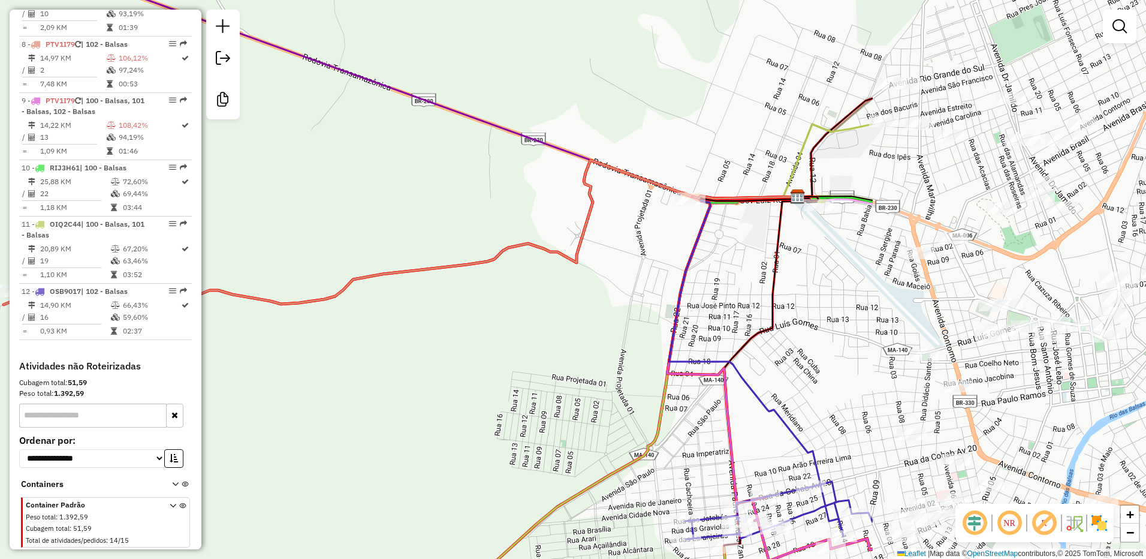
drag, startPoint x: 953, startPoint y: 338, endPoint x: 547, endPoint y: 342, distance: 405.3
click at [547, 342] on div "Janela de atendimento Grade de atendimento Capacidade Transportadoras Veículos …" at bounding box center [573, 279] width 1146 height 559
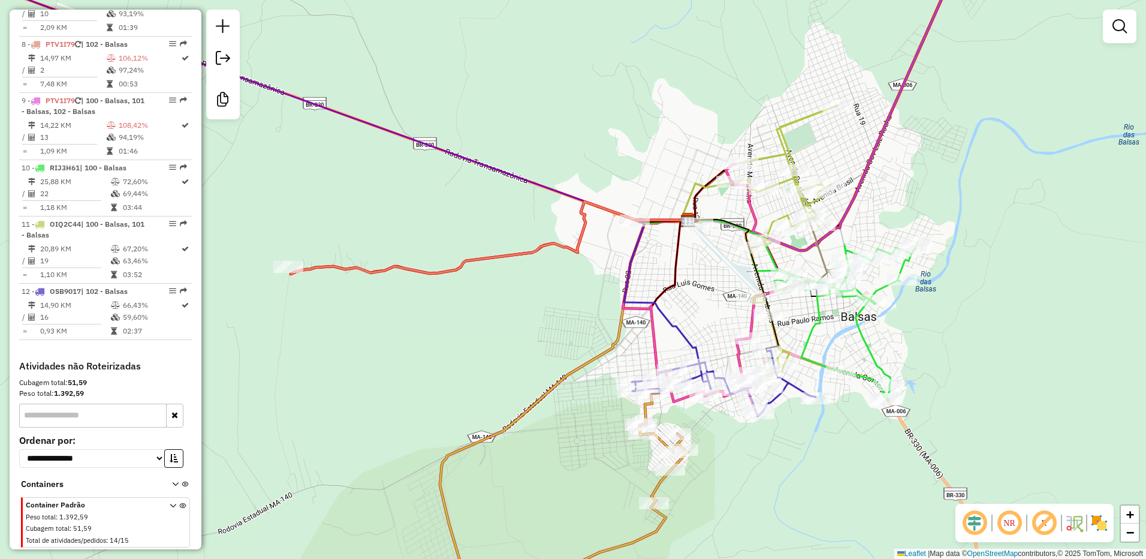
drag, startPoint x: 748, startPoint y: 279, endPoint x: 656, endPoint y: 281, distance: 91.8
click at [656, 281] on div "Janela de atendimento Grade de atendimento Capacidade Transportadoras Veículos …" at bounding box center [573, 279] width 1146 height 559
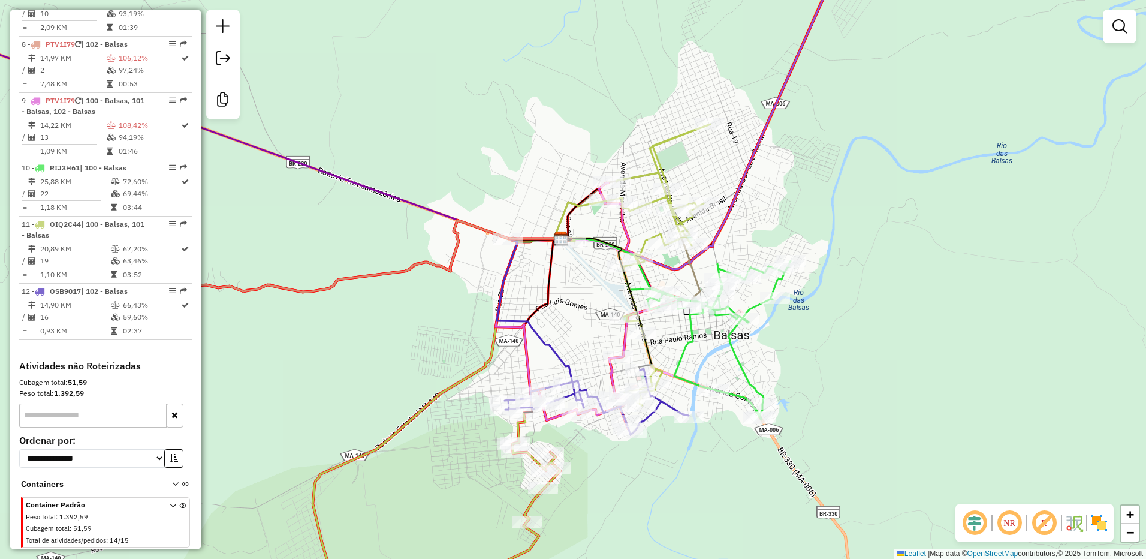
drag, startPoint x: 692, startPoint y: 273, endPoint x: 605, endPoint y: 283, distance: 87.5
click at [605, 283] on div "Janela de atendimento Grade de atendimento Capacidade Transportadoras Veículos …" at bounding box center [573, 279] width 1146 height 559
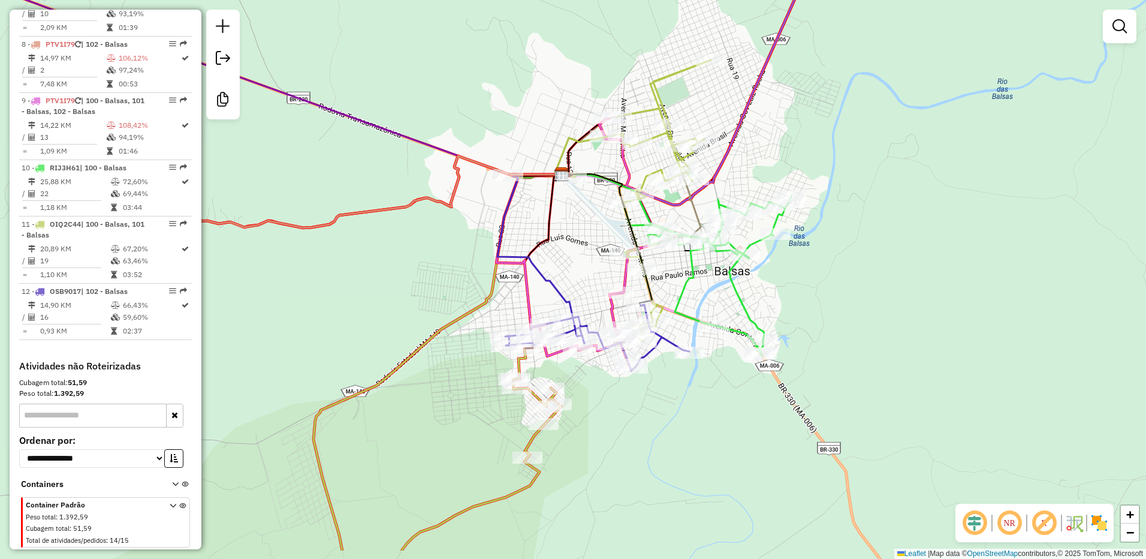
drag, startPoint x: 602, startPoint y: 336, endPoint x: 607, endPoint y: 266, distance: 70.4
click at [606, 267] on div "Janela de atendimento Grade de atendimento Capacidade Transportadoras Veículos …" at bounding box center [573, 279] width 1146 height 559
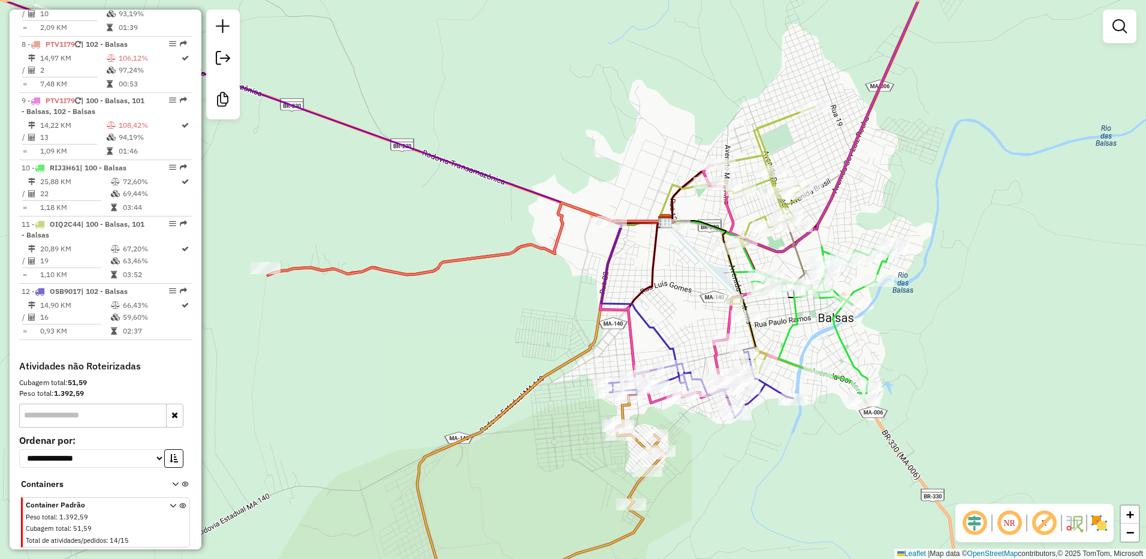
drag, startPoint x: 597, startPoint y: 234, endPoint x: 695, endPoint y: 292, distance: 114.8
click at [695, 292] on div "Janela de atendimento Grade de atendimento Capacidade Transportadoras Veículos …" at bounding box center [573, 279] width 1146 height 559
